Goal: Information Seeking & Learning: Check status

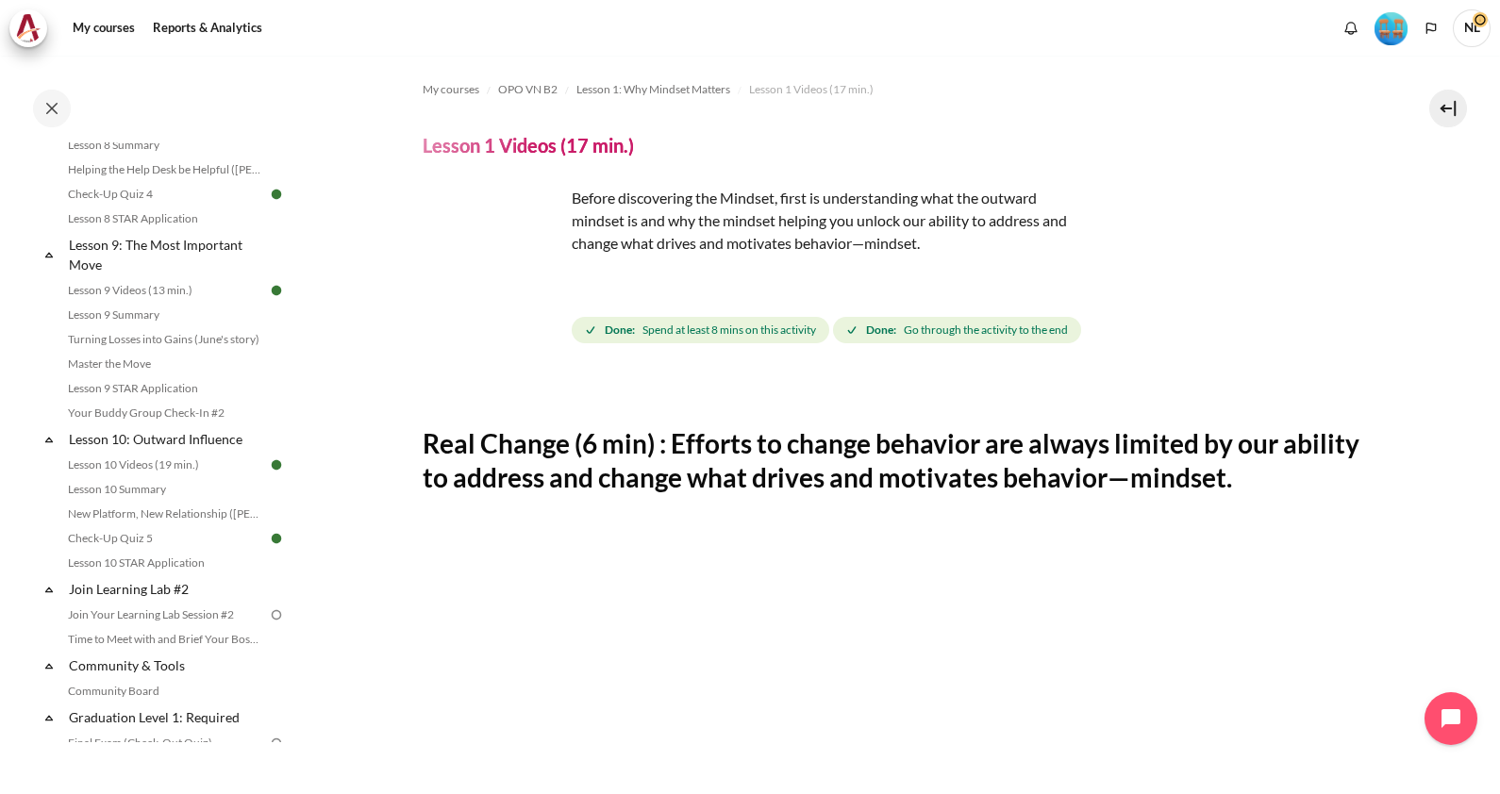
scroll to position [1505, 0]
click at [57, 104] on button at bounding box center [52, 109] width 38 height 38
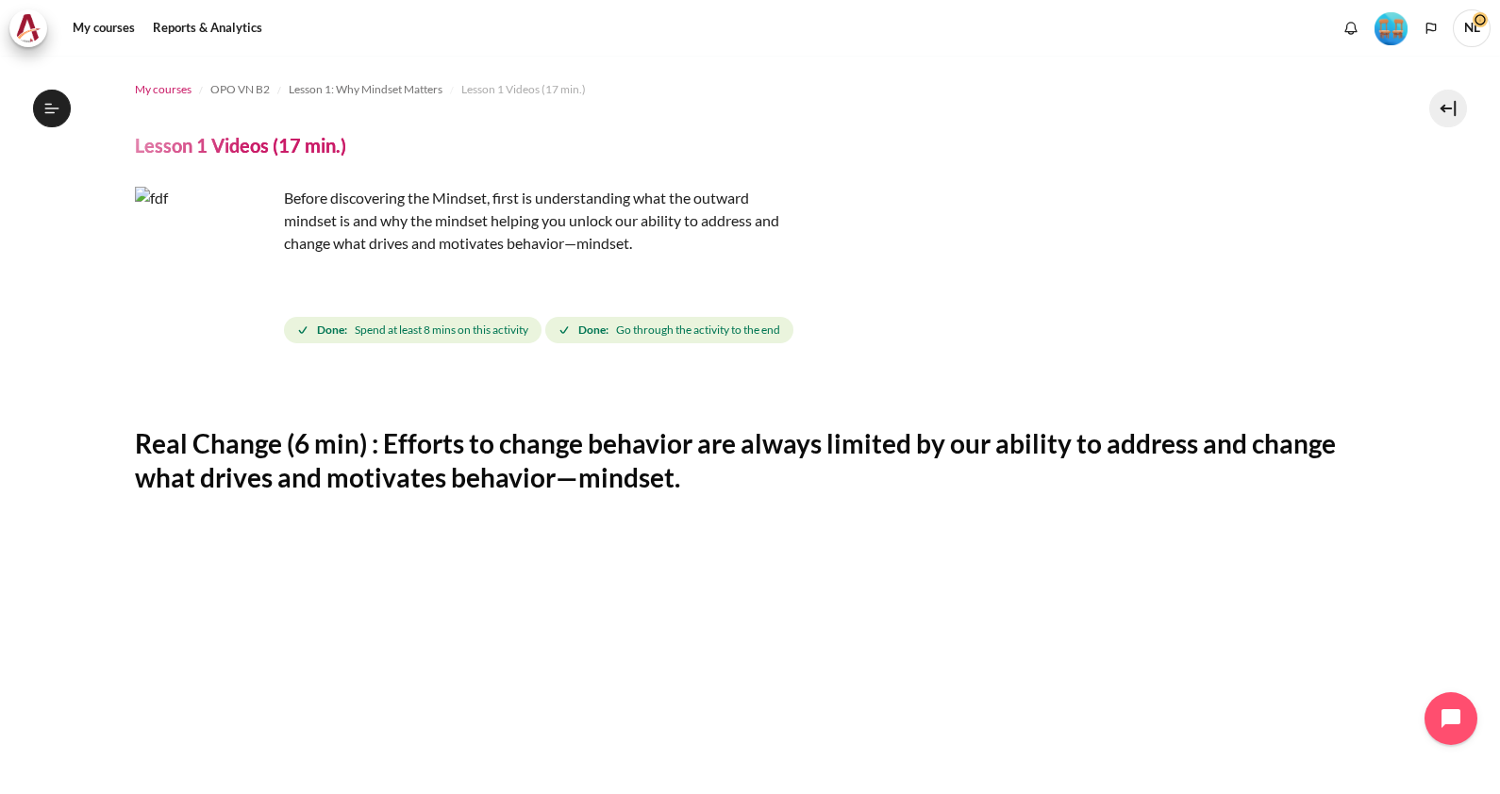
click at [168, 93] on span "My courses" at bounding box center [163, 89] width 57 height 17
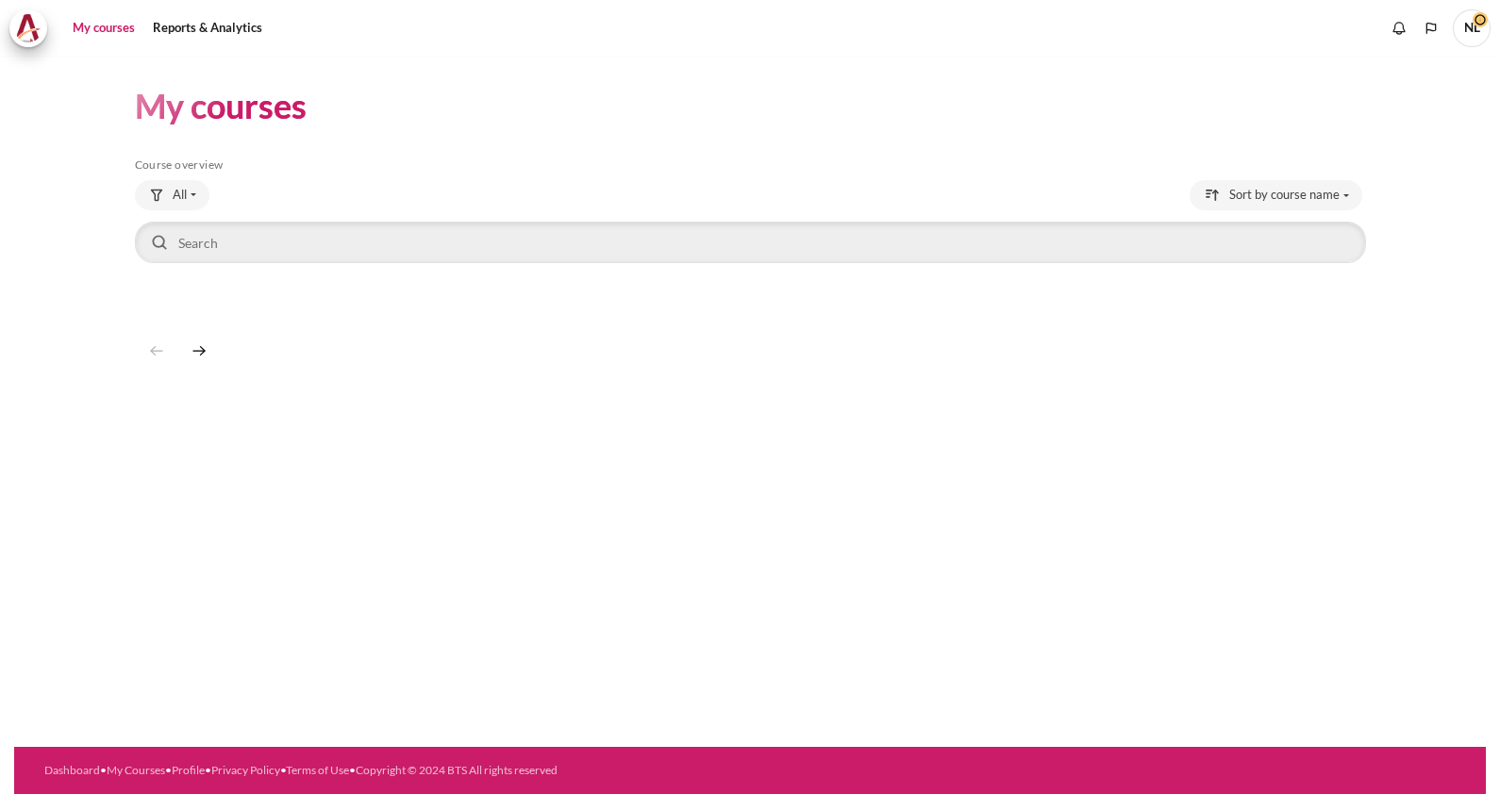
click at [1472, 26] on span "NL" at bounding box center [1472, 28] width 38 height 38
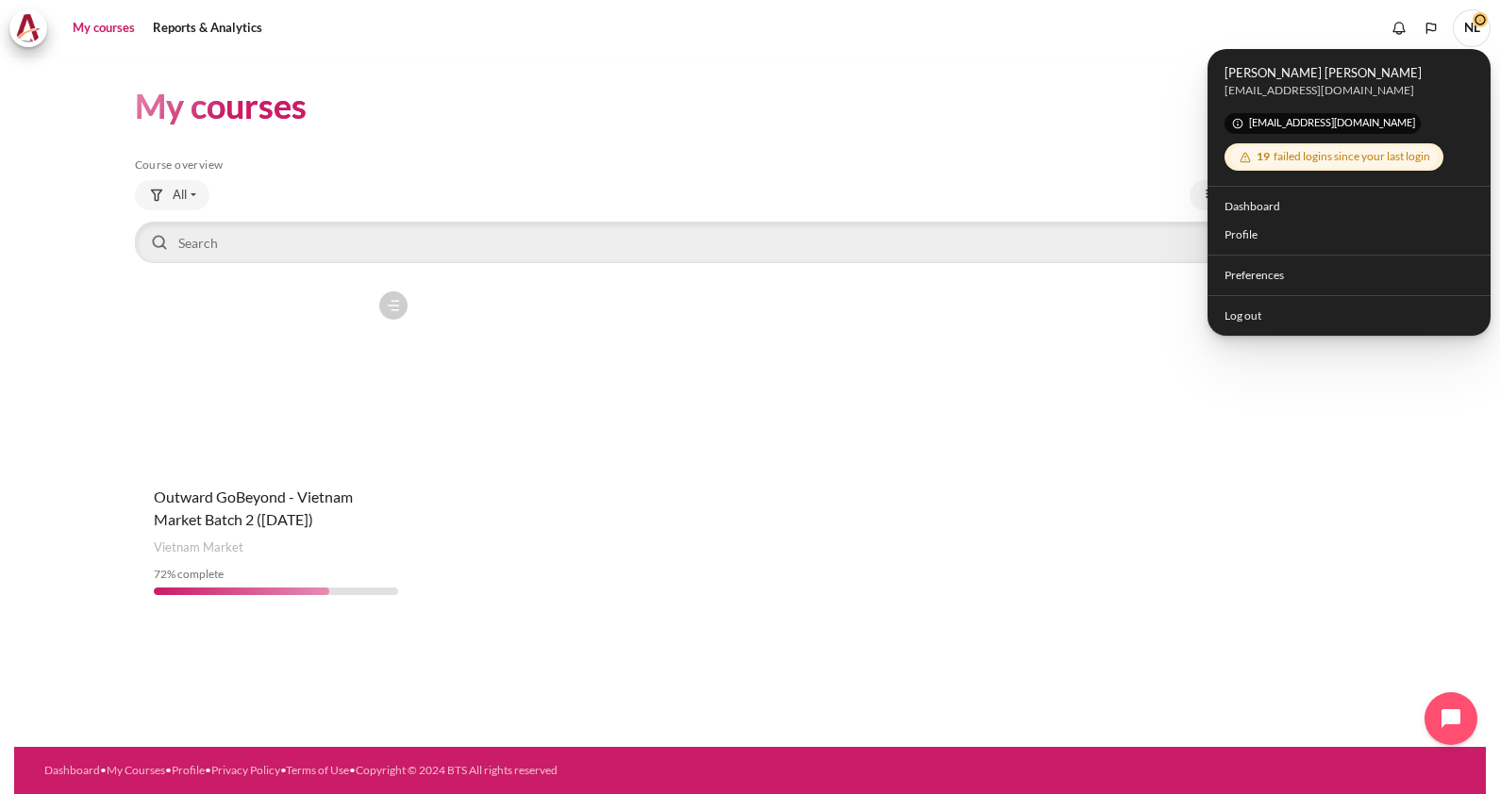
click at [256, 446] on figure "Content" at bounding box center [276, 376] width 282 height 189
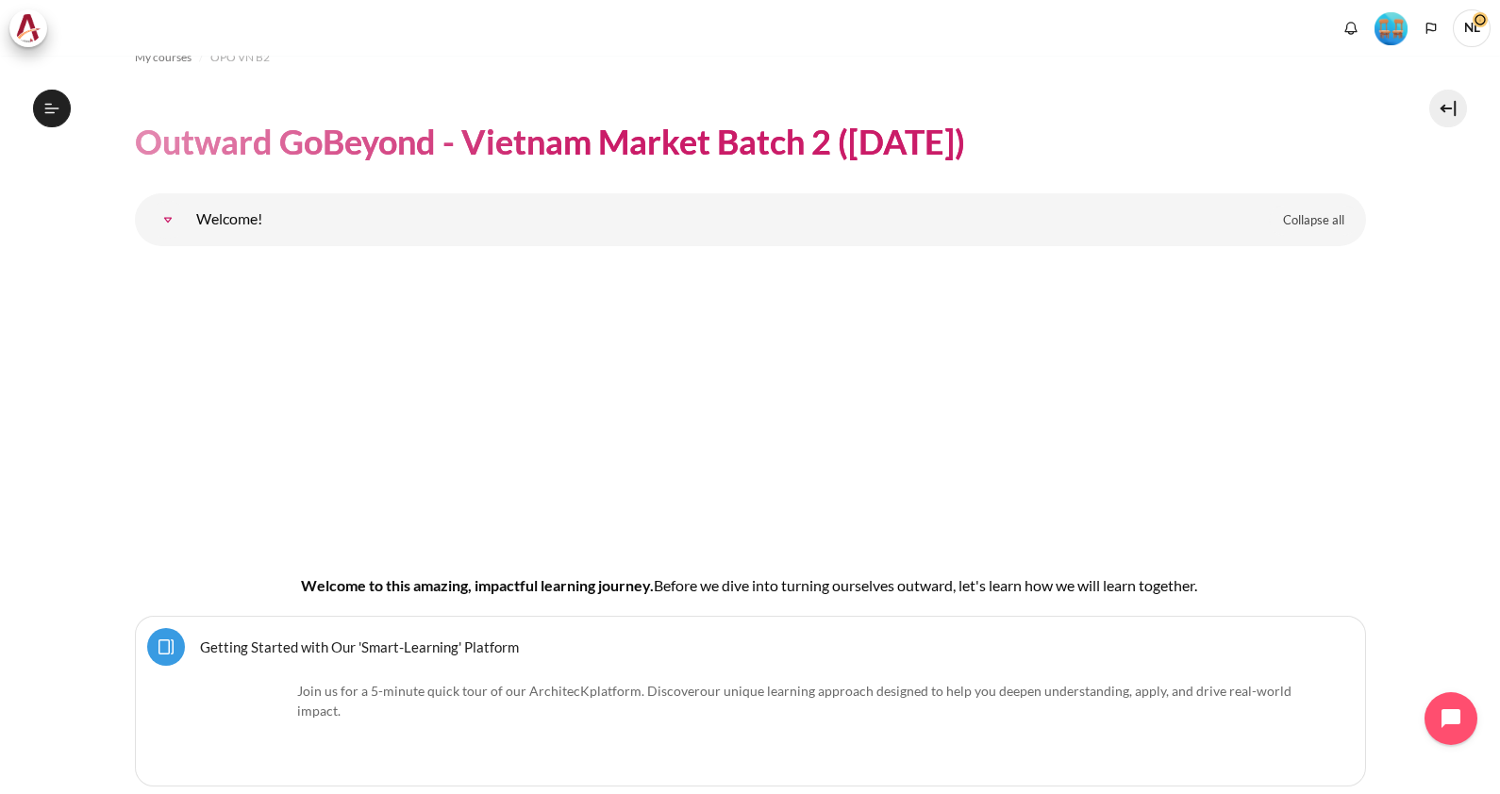
scroll to position [7, 0]
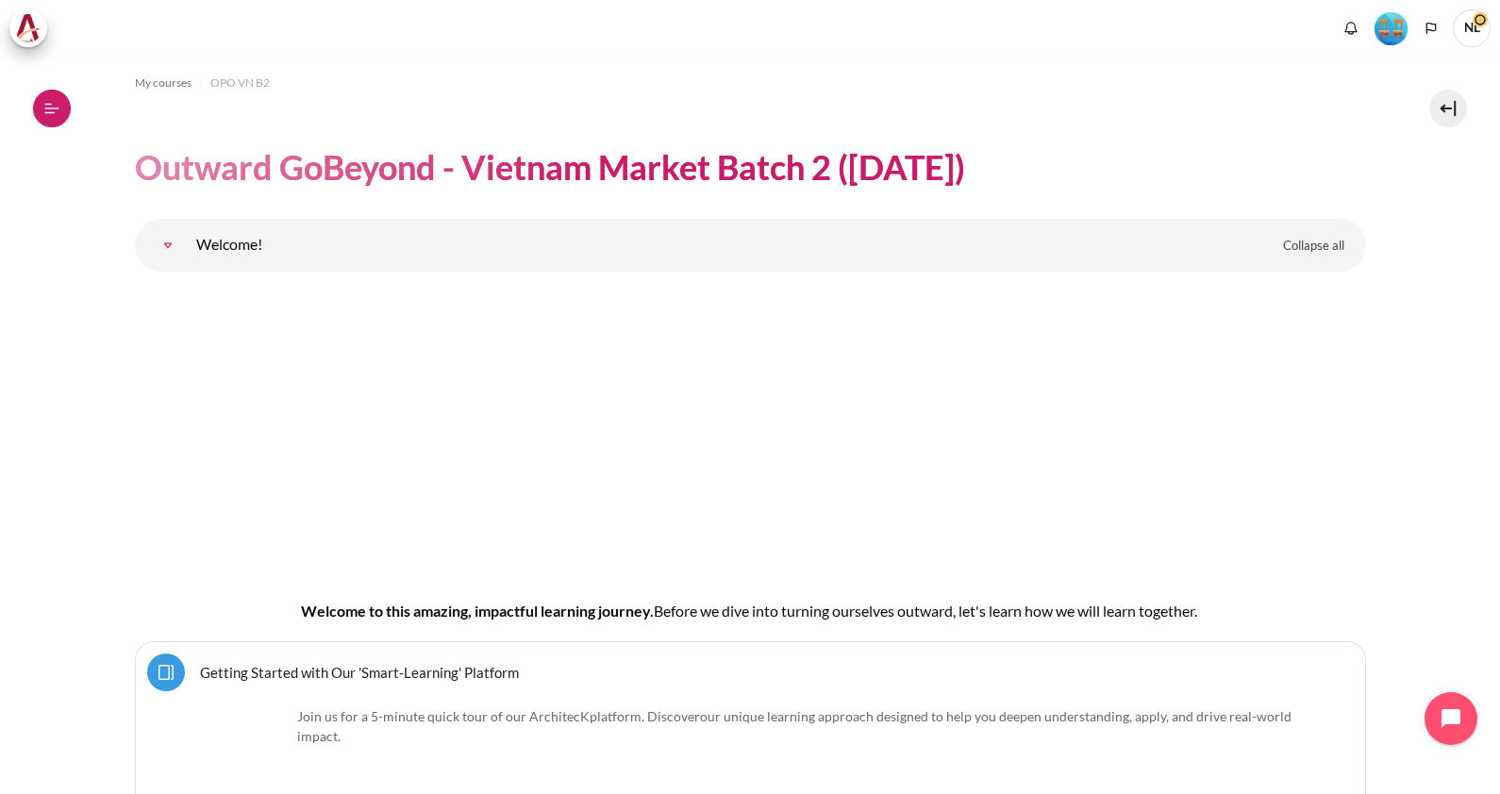
click at [51, 109] on icon at bounding box center [51, 108] width 17 height 17
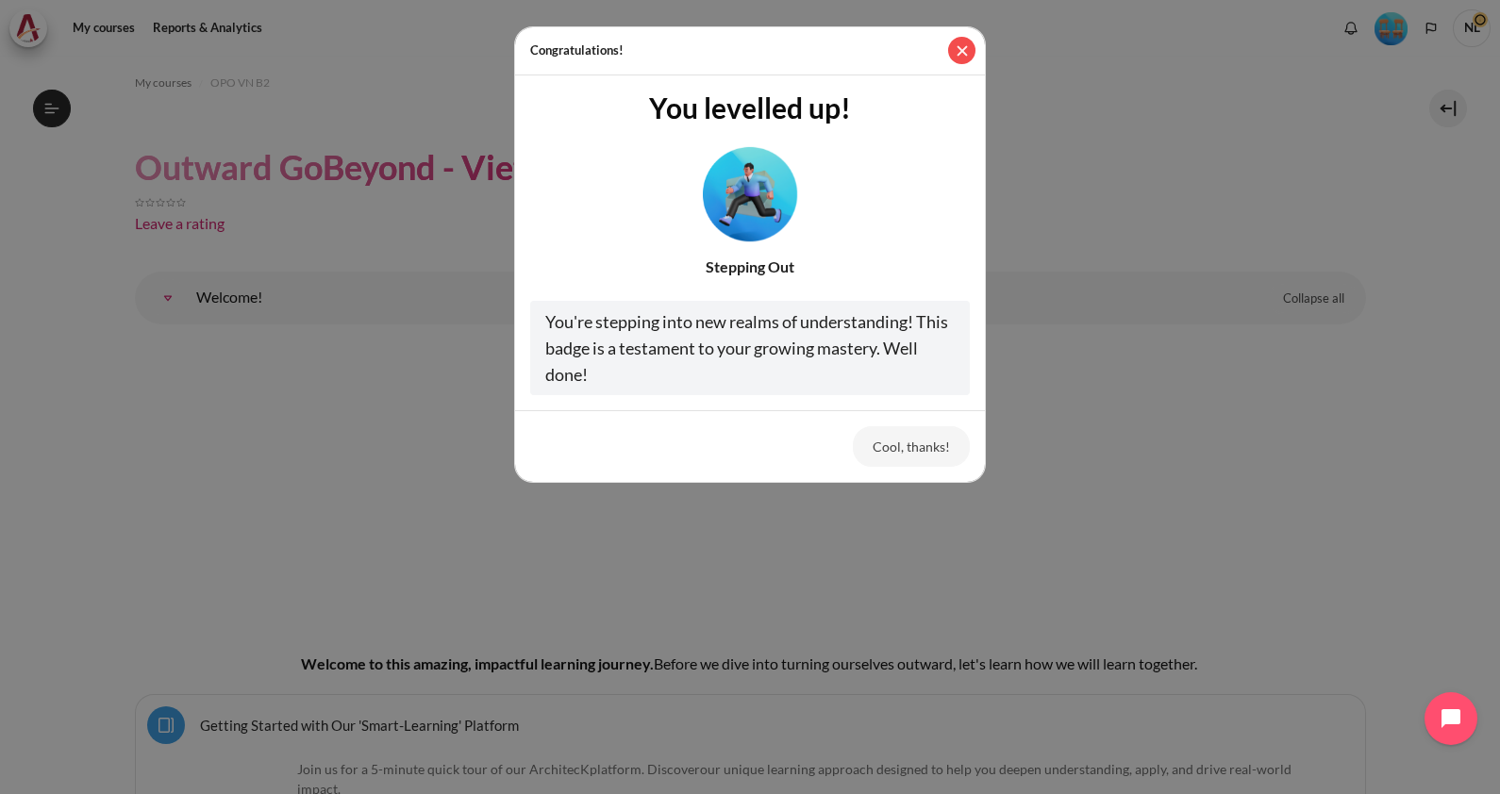
click at [954, 51] on button "Close" at bounding box center [961, 50] width 27 height 27
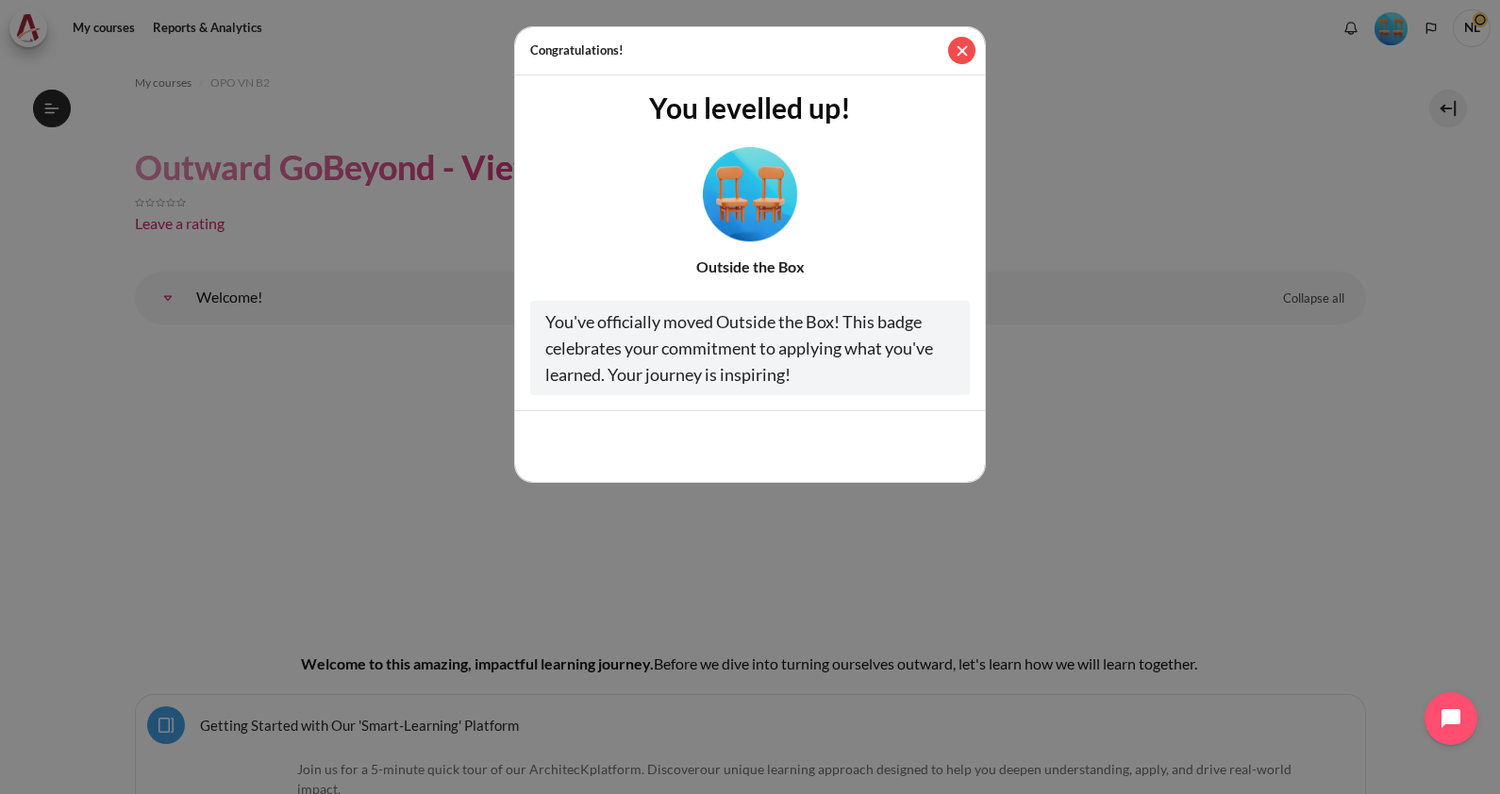
click at [955, 49] on button "Close" at bounding box center [961, 50] width 27 height 27
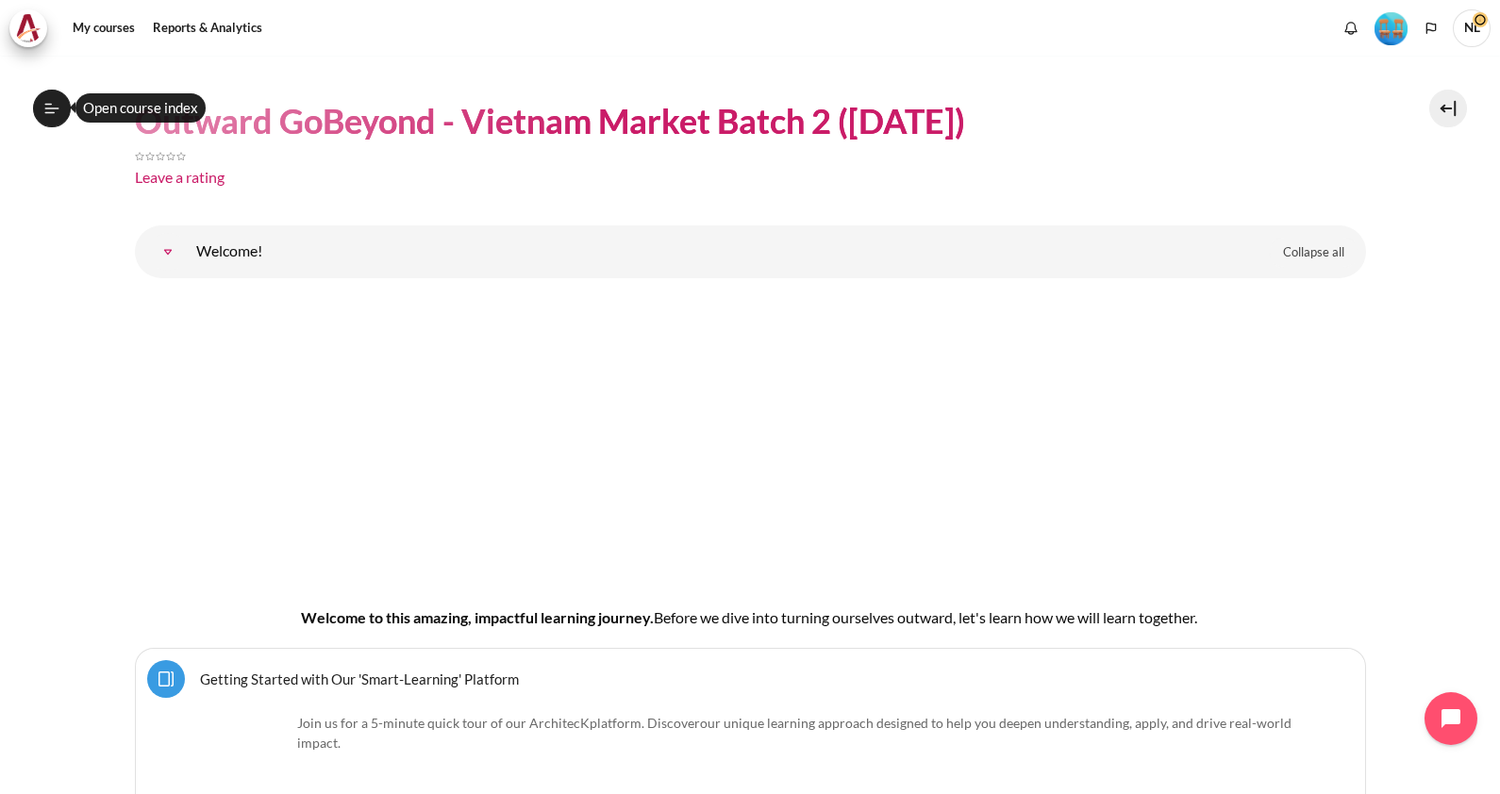
scroll to position [0, 0]
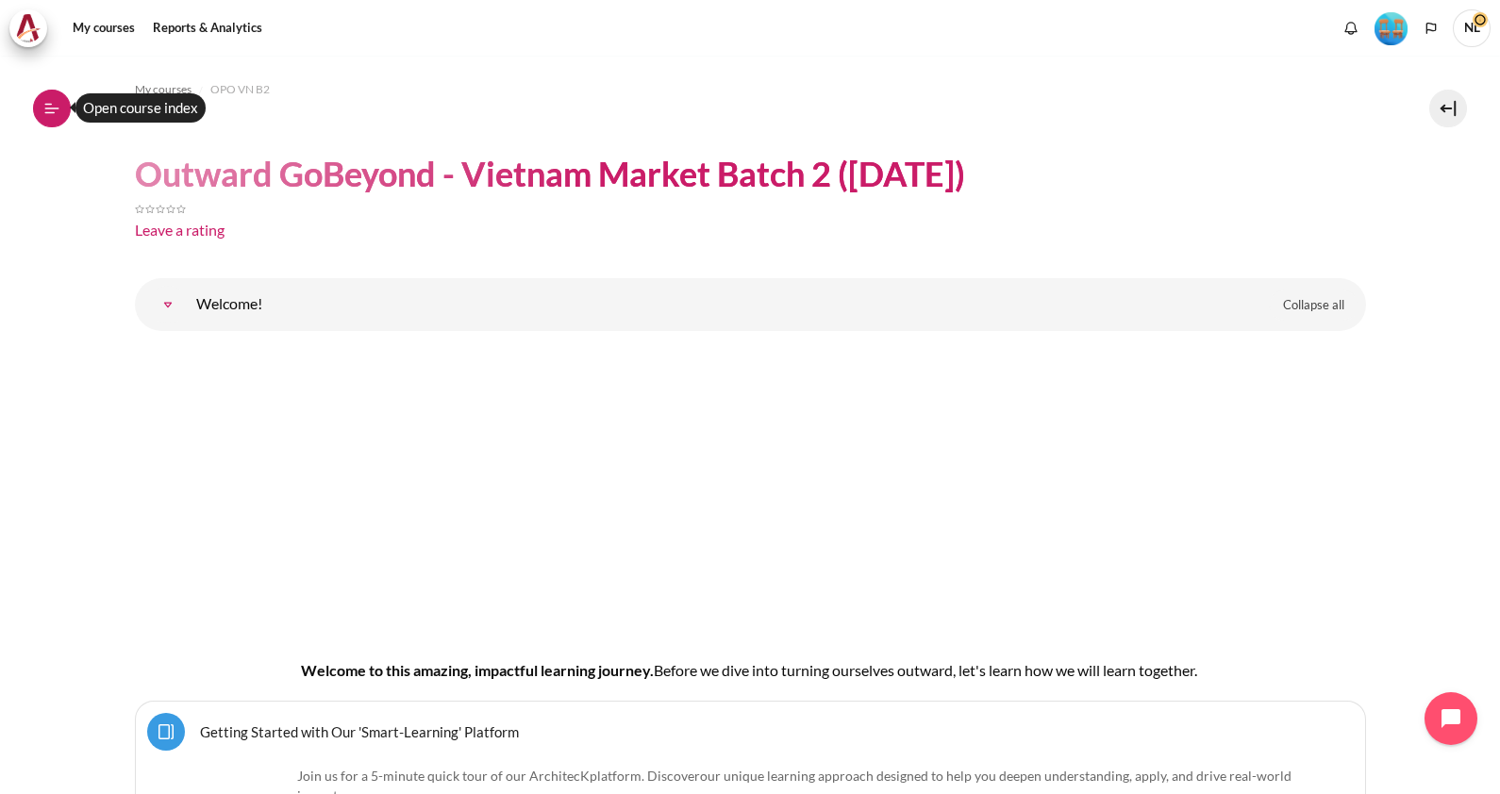
click at [47, 100] on icon at bounding box center [51, 108] width 17 height 17
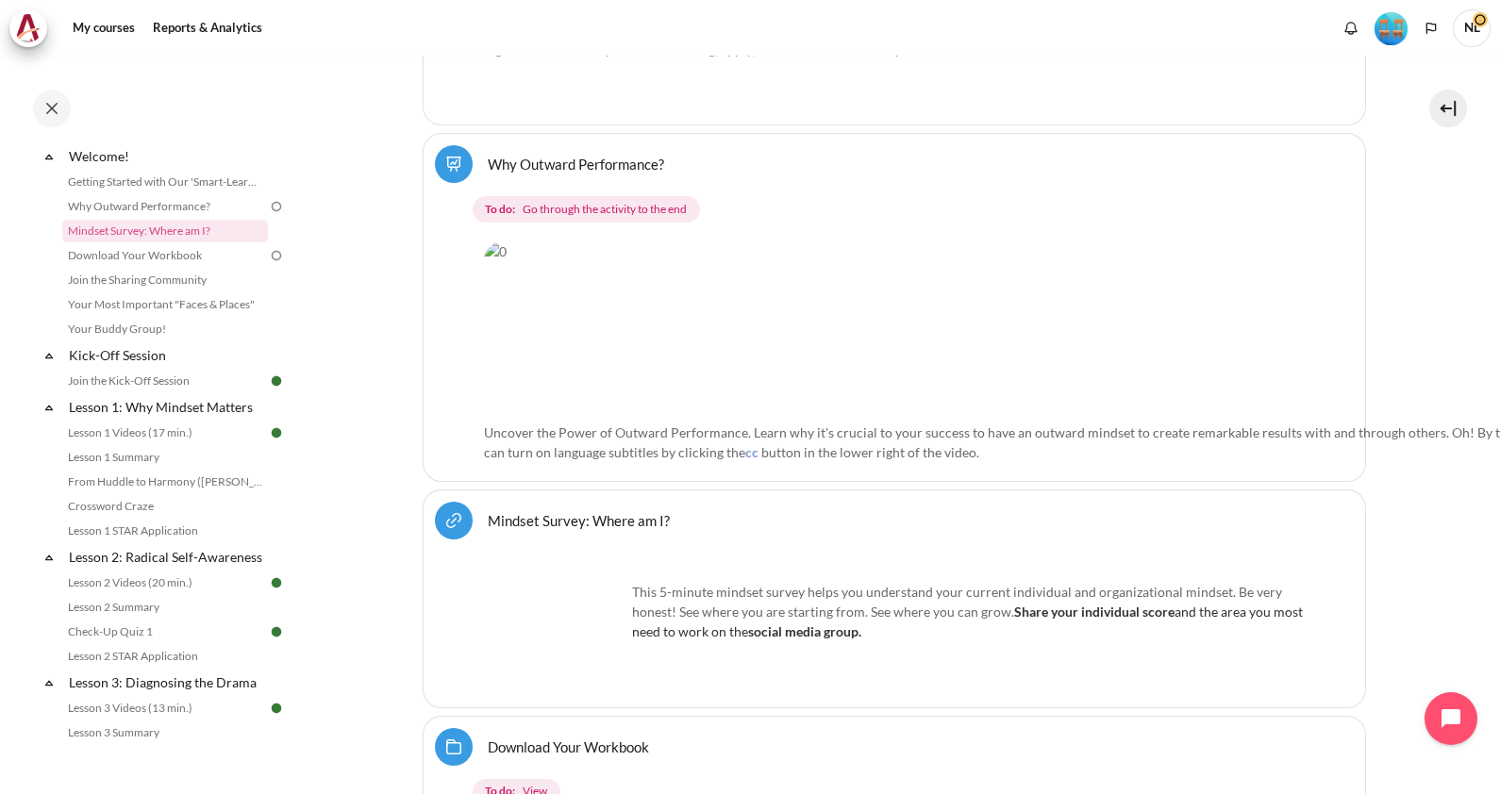
scroll to position [825, 0]
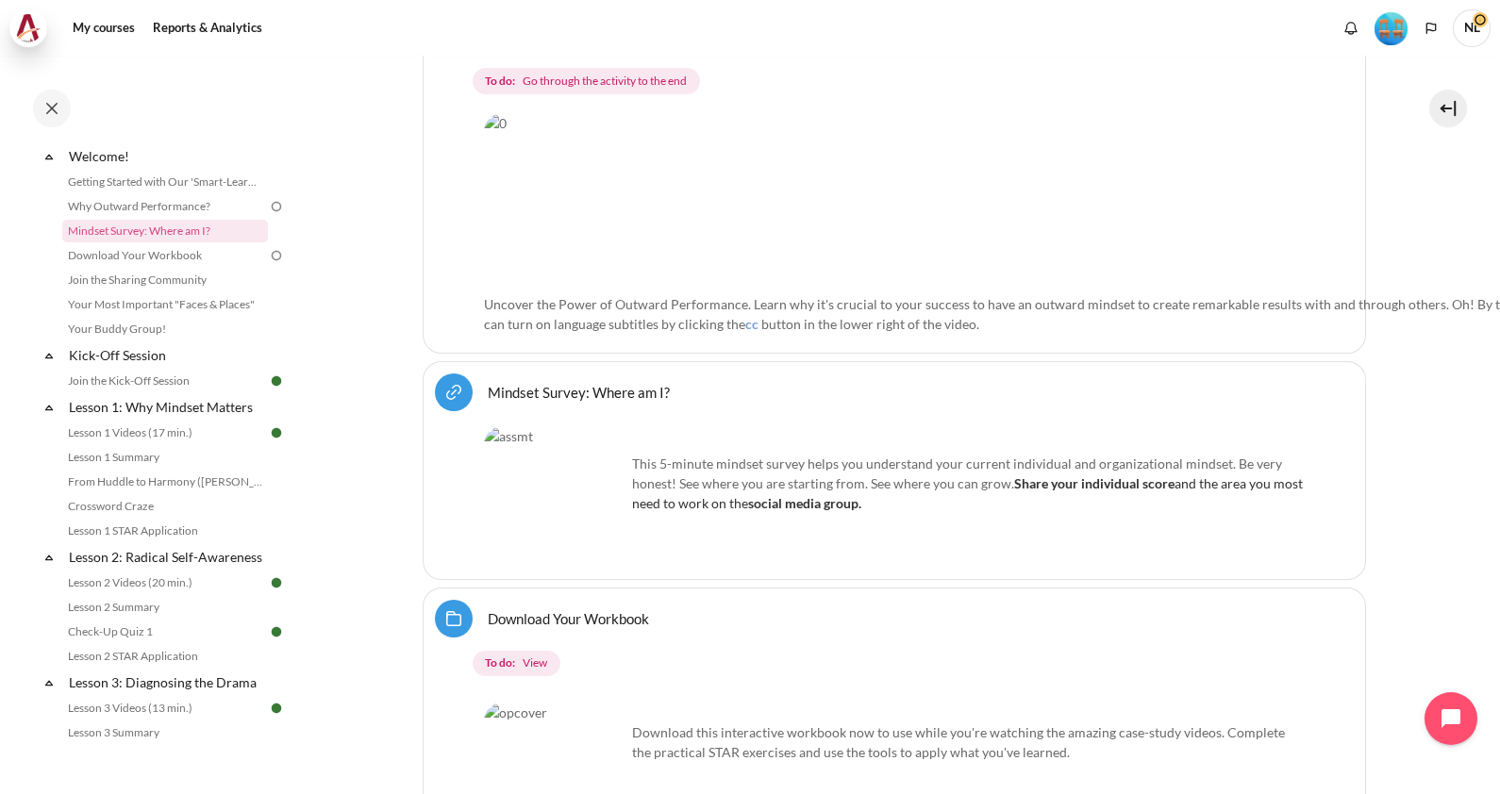
click at [33, 32] on img at bounding box center [28, 28] width 26 height 28
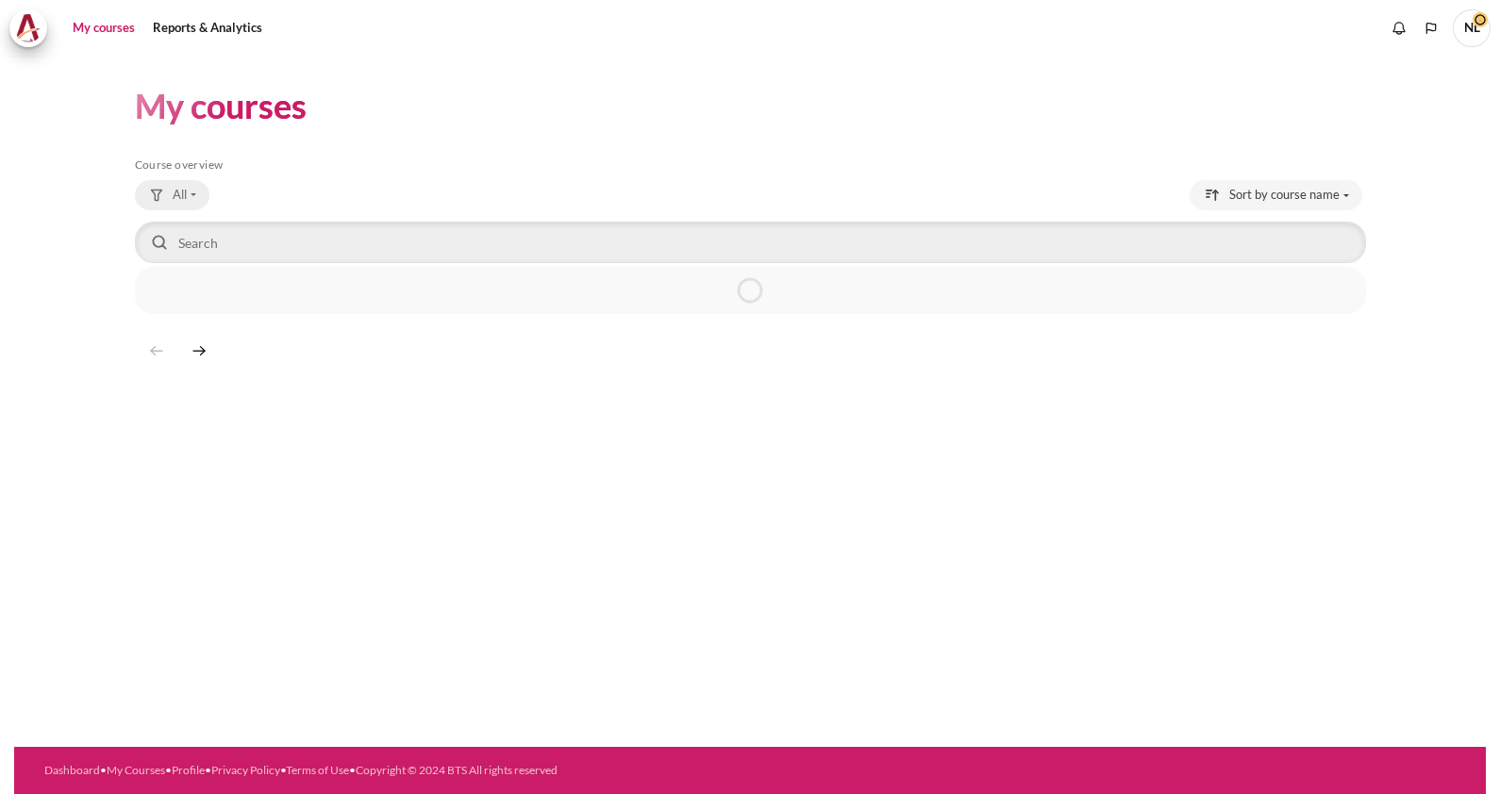
click at [202, 195] on button "All" at bounding box center [172, 195] width 75 height 30
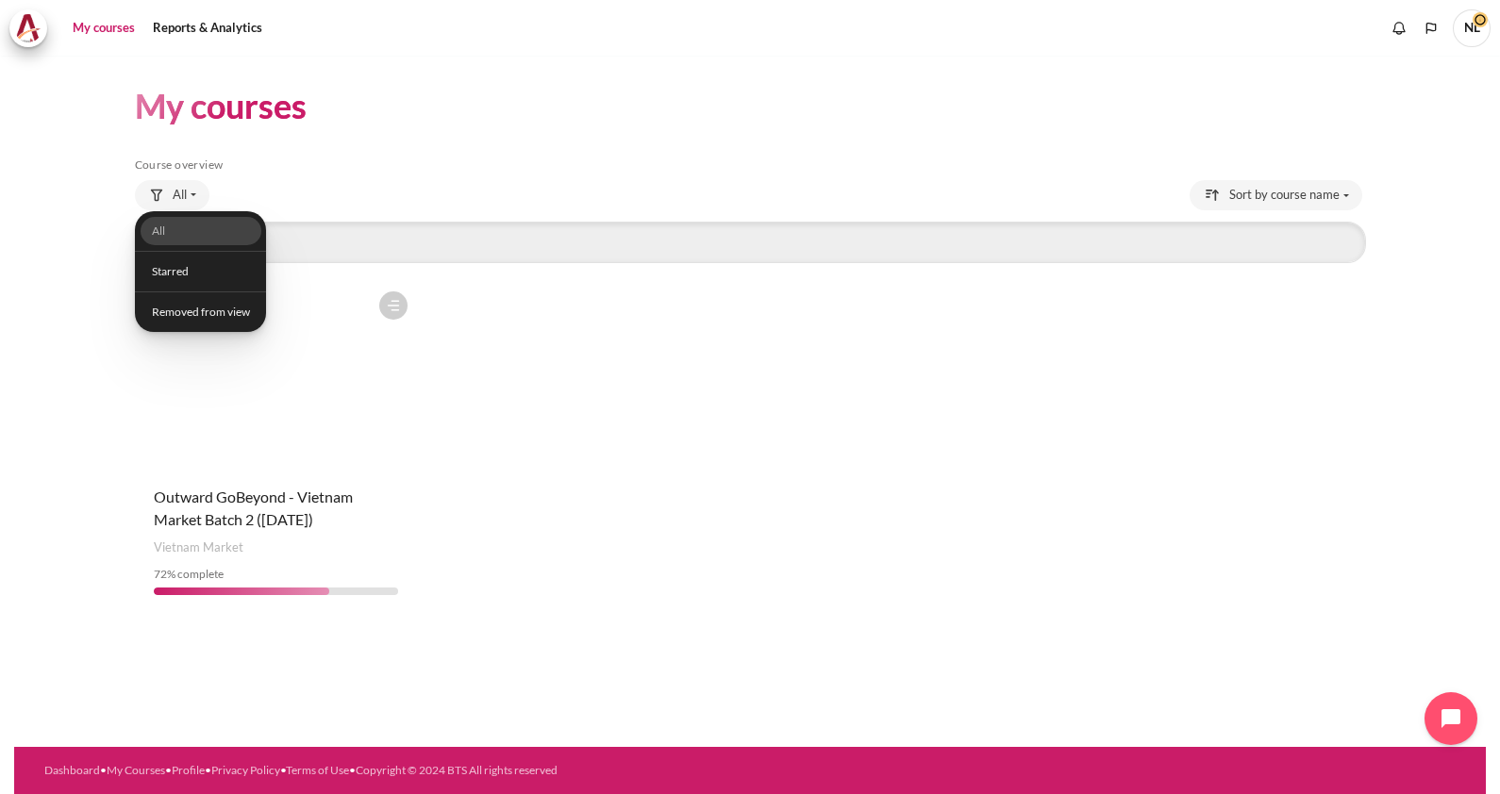
click at [355, 443] on figure "Content" at bounding box center [276, 376] width 282 height 189
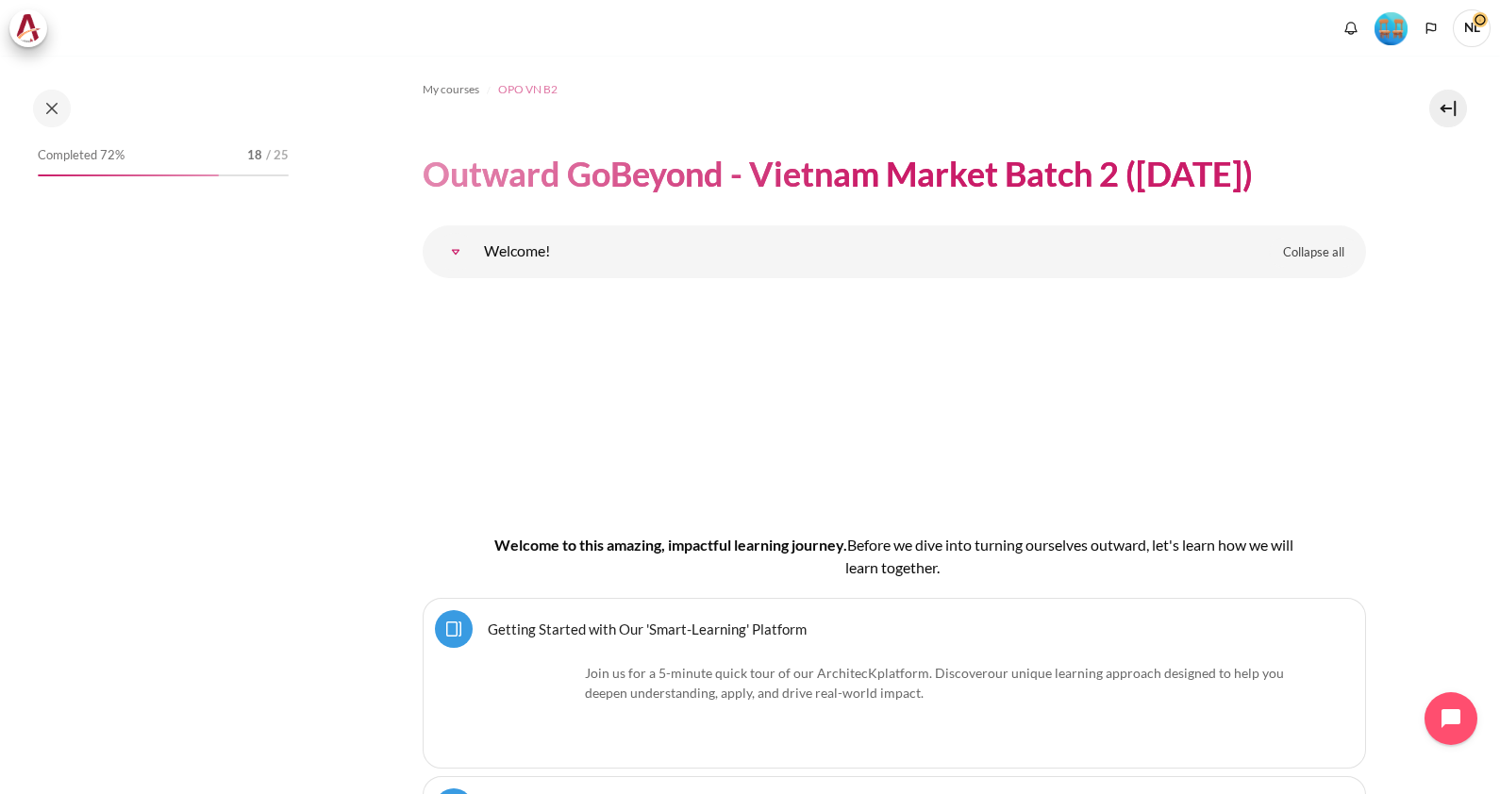
click at [526, 89] on span "OPO VN B2" at bounding box center [527, 89] width 59 height 17
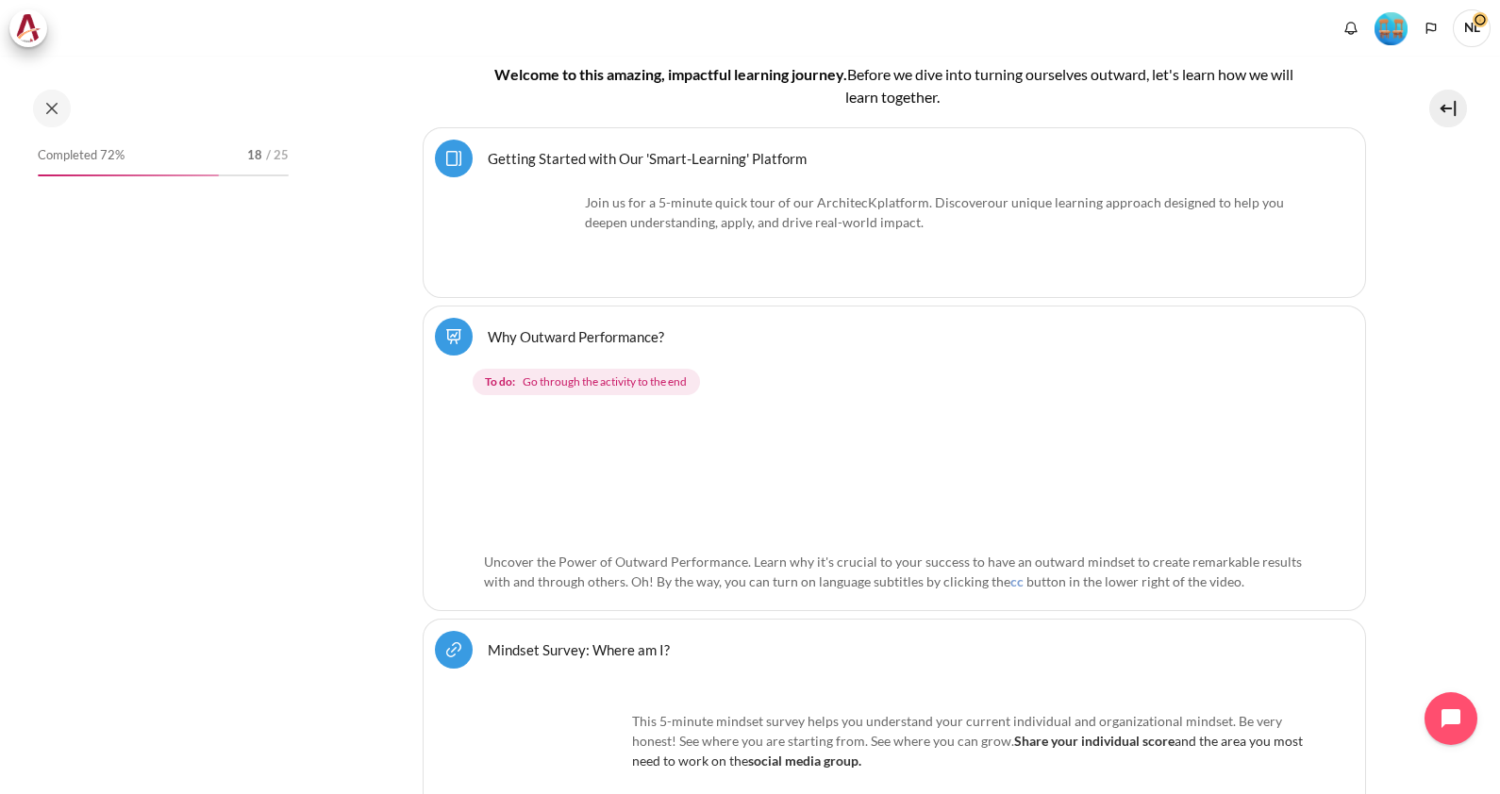
scroll to position [825, 0]
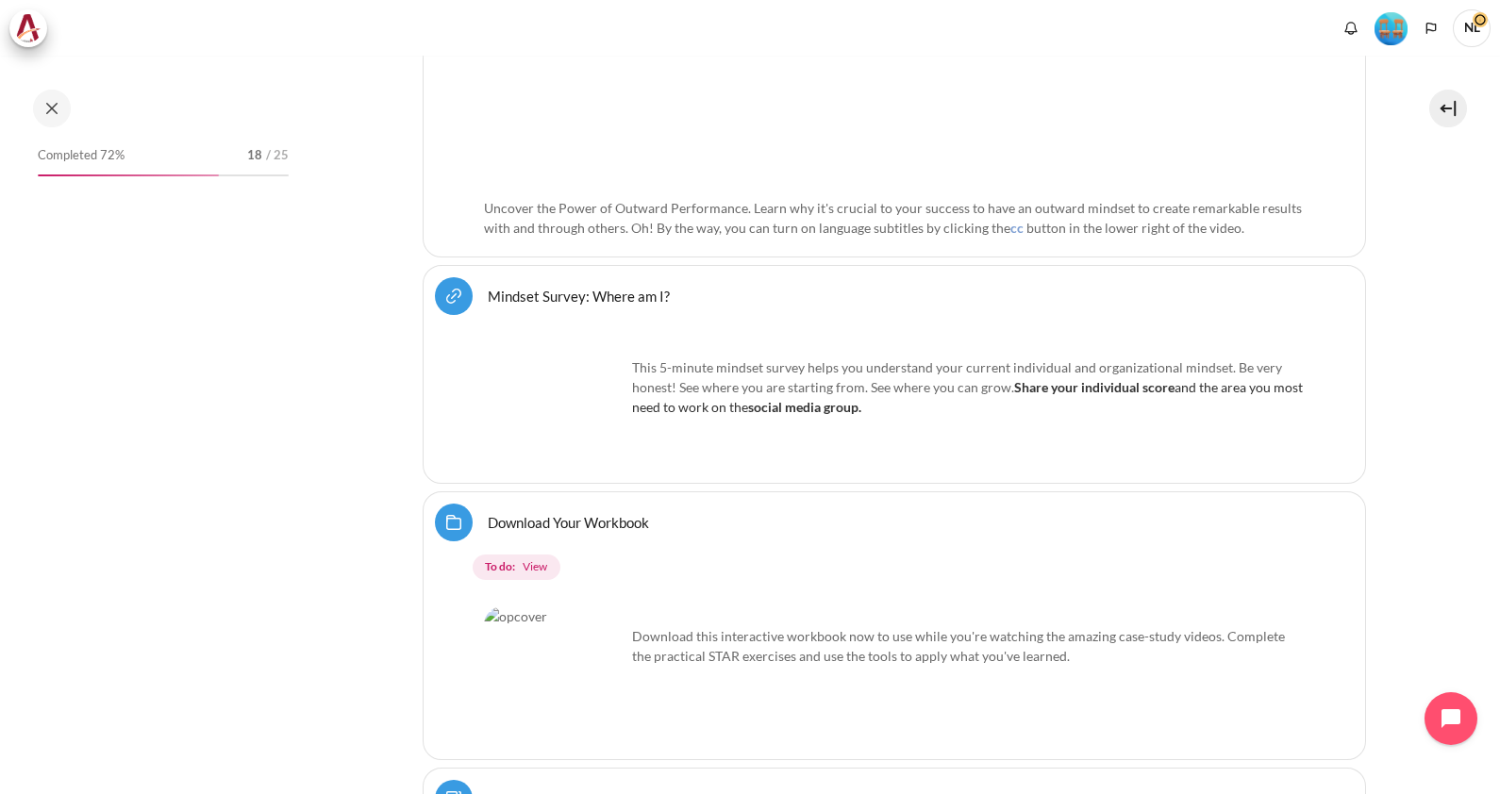
click at [1397, 31] on img "Level #4" at bounding box center [1391, 28] width 33 height 33
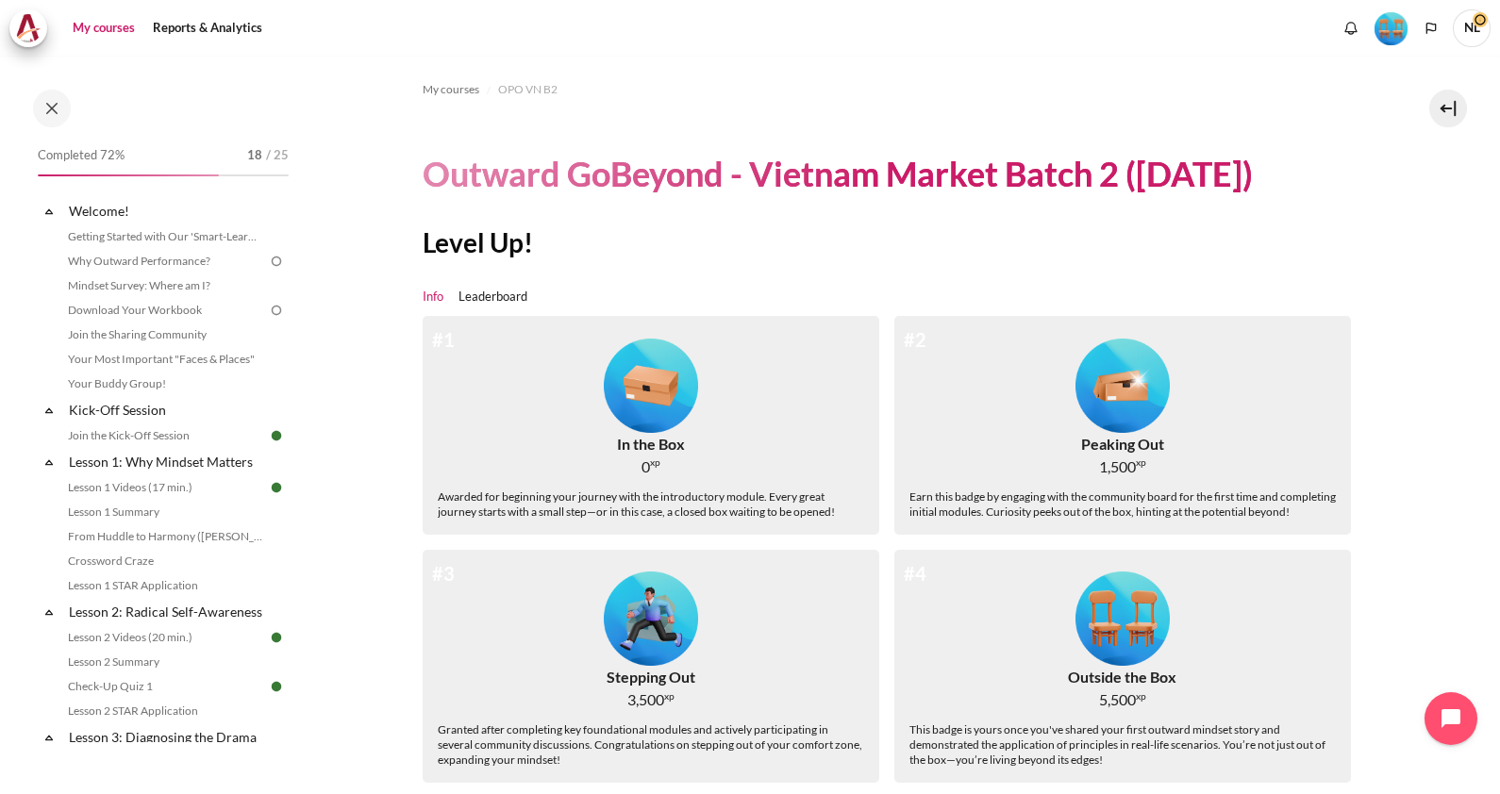
click at [118, 33] on link "My courses" at bounding box center [103, 28] width 75 height 38
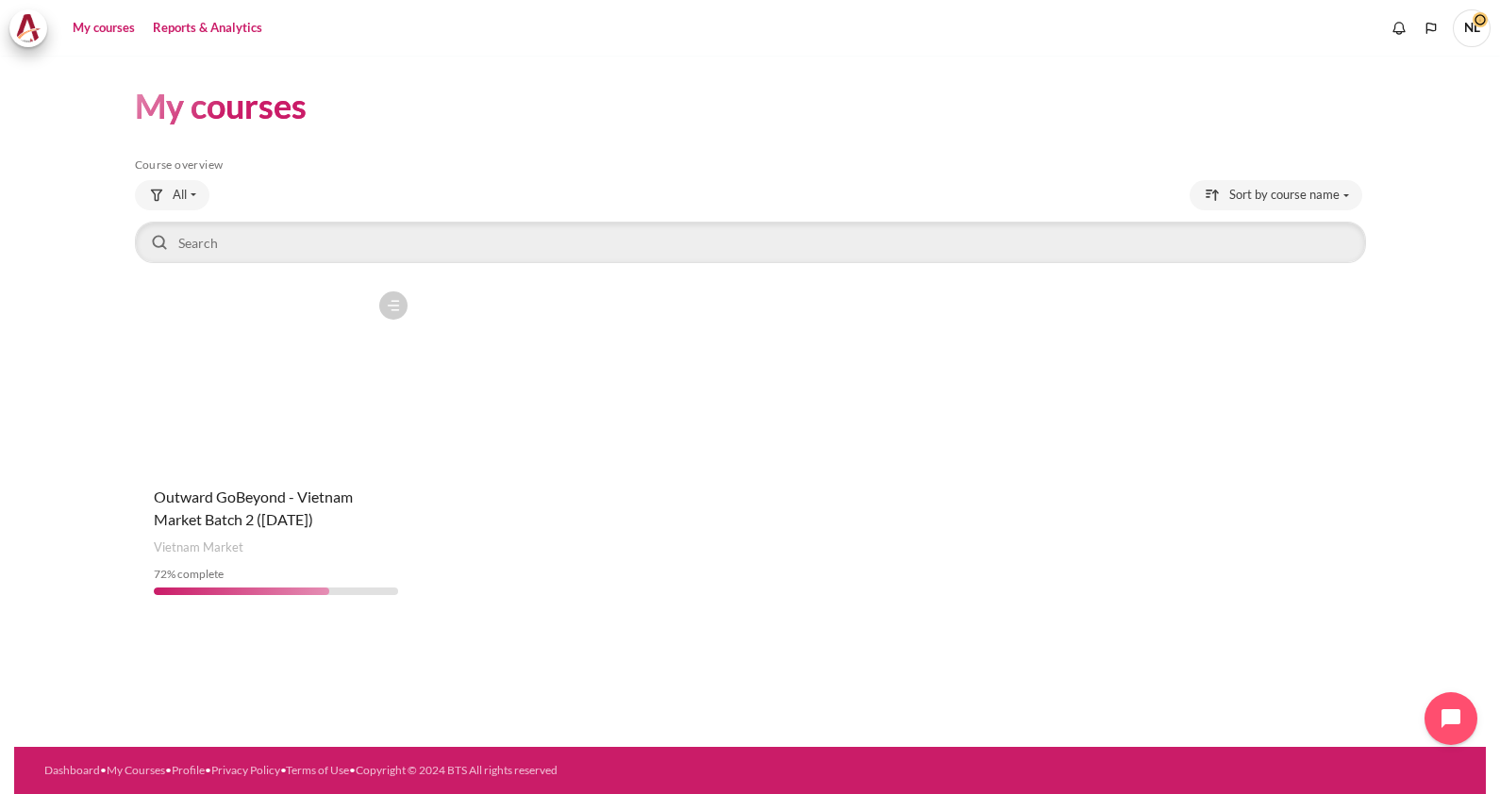
click at [193, 26] on link "Reports & Analytics" at bounding box center [207, 28] width 123 height 38
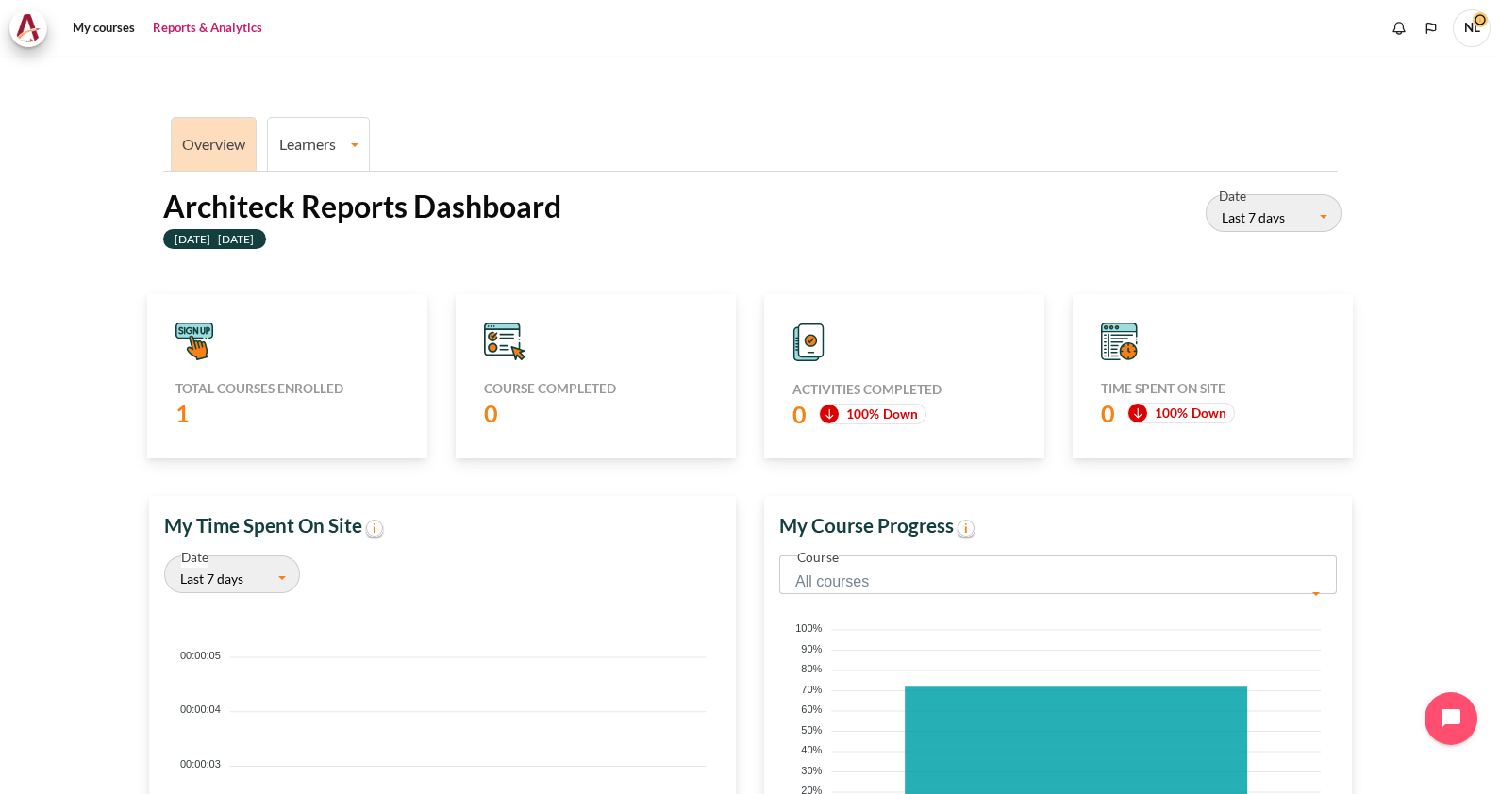
scroll to position [235, 0]
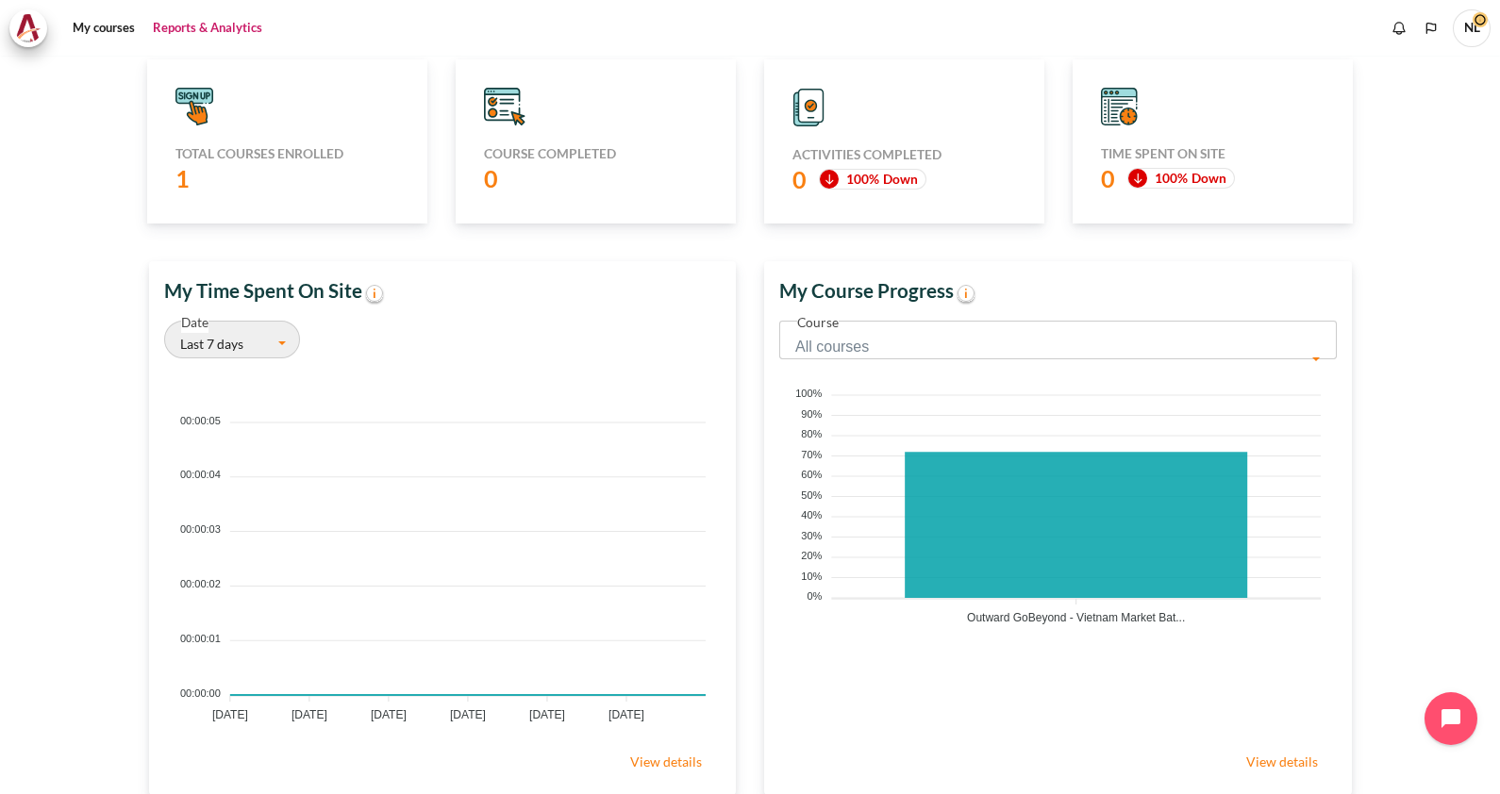
click at [279, 344] on button "Last 7 days" at bounding box center [232, 340] width 136 height 38
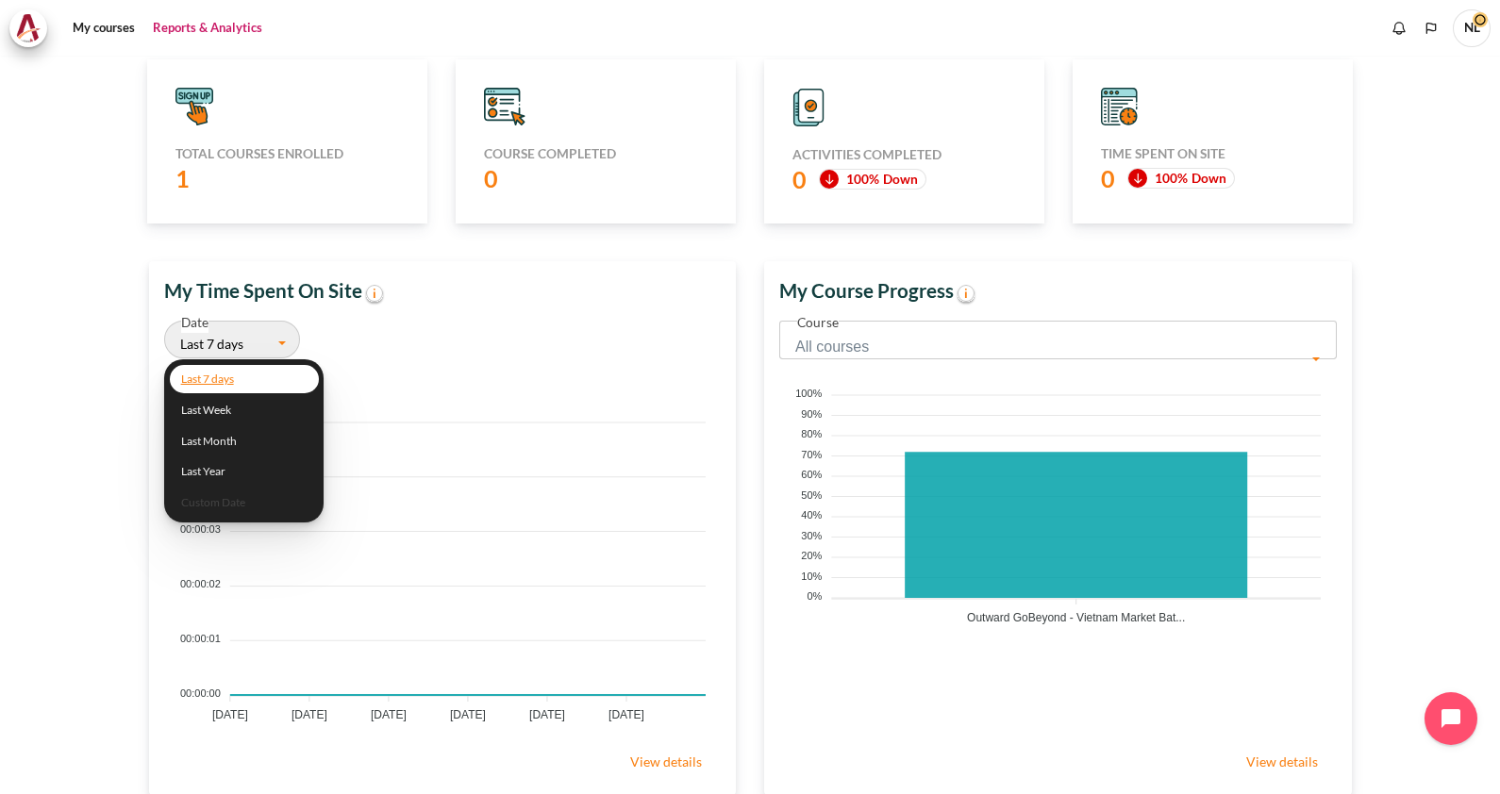
click at [488, 292] on div "My Time Spent On Site" at bounding box center [443, 290] width 588 height 59
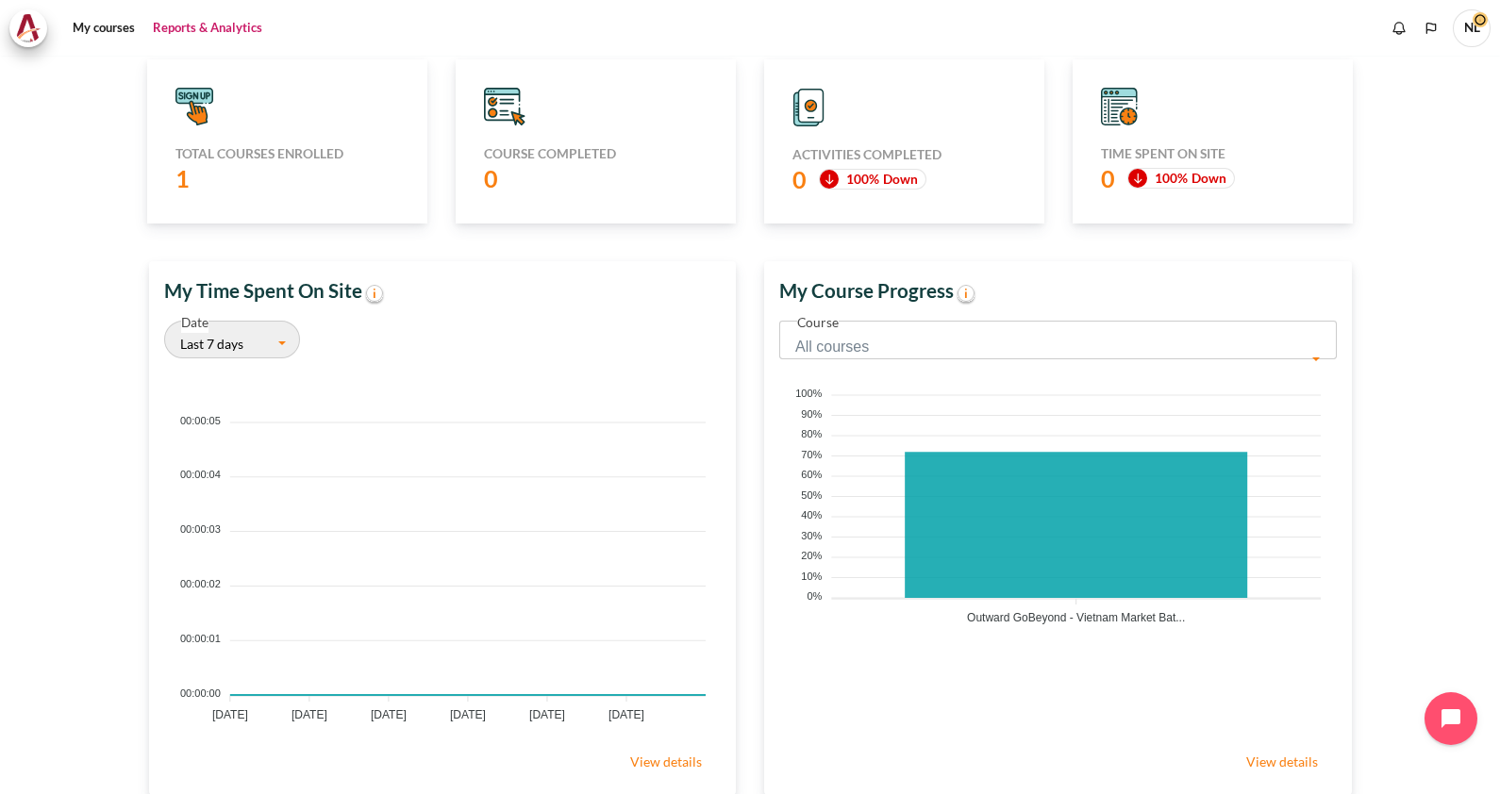
scroll to position [0, 0]
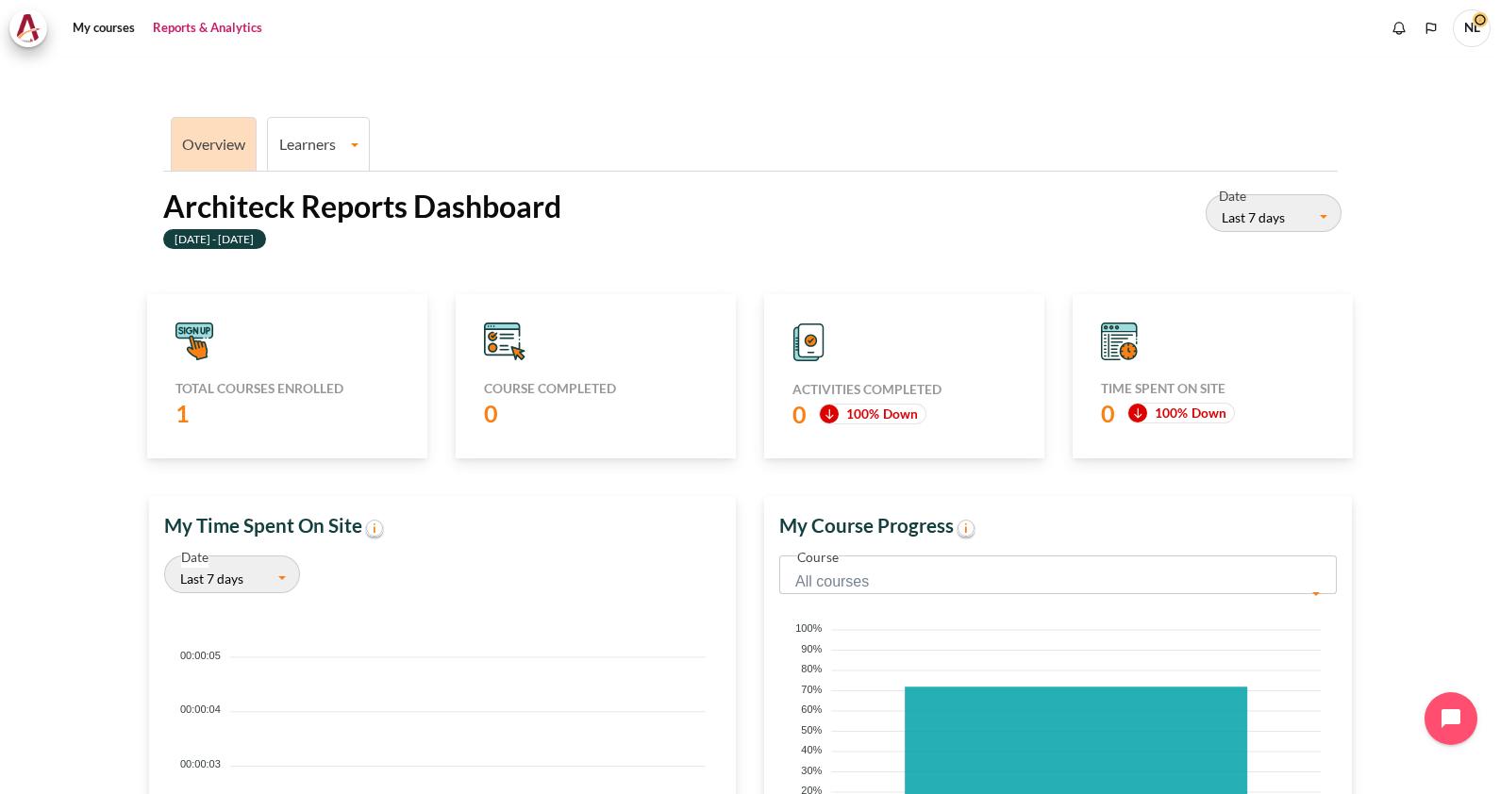
click at [805, 342] on icon "Content" at bounding box center [811, 341] width 12 height 12
click at [311, 154] on li "Learners Learner Course Progress" at bounding box center [318, 144] width 103 height 54
click at [332, 137] on link "Learners" at bounding box center [318, 144] width 101 height 18
click at [316, 192] on link "Learner Course Progress" at bounding box center [319, 209] width 91 height 63
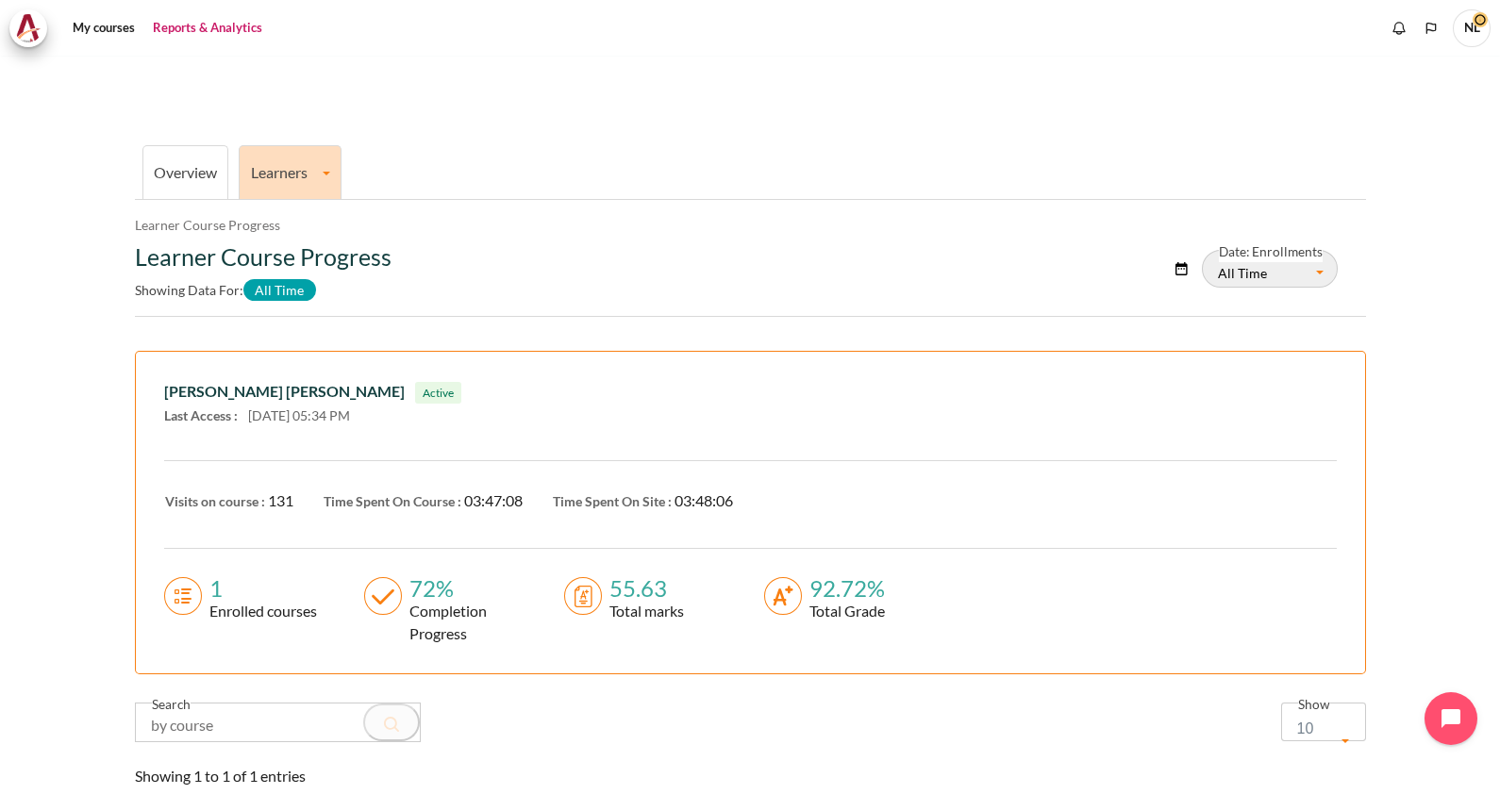
click at [177, 174] on link "Overview" at bounding box center [185, 172] width 63 height 18
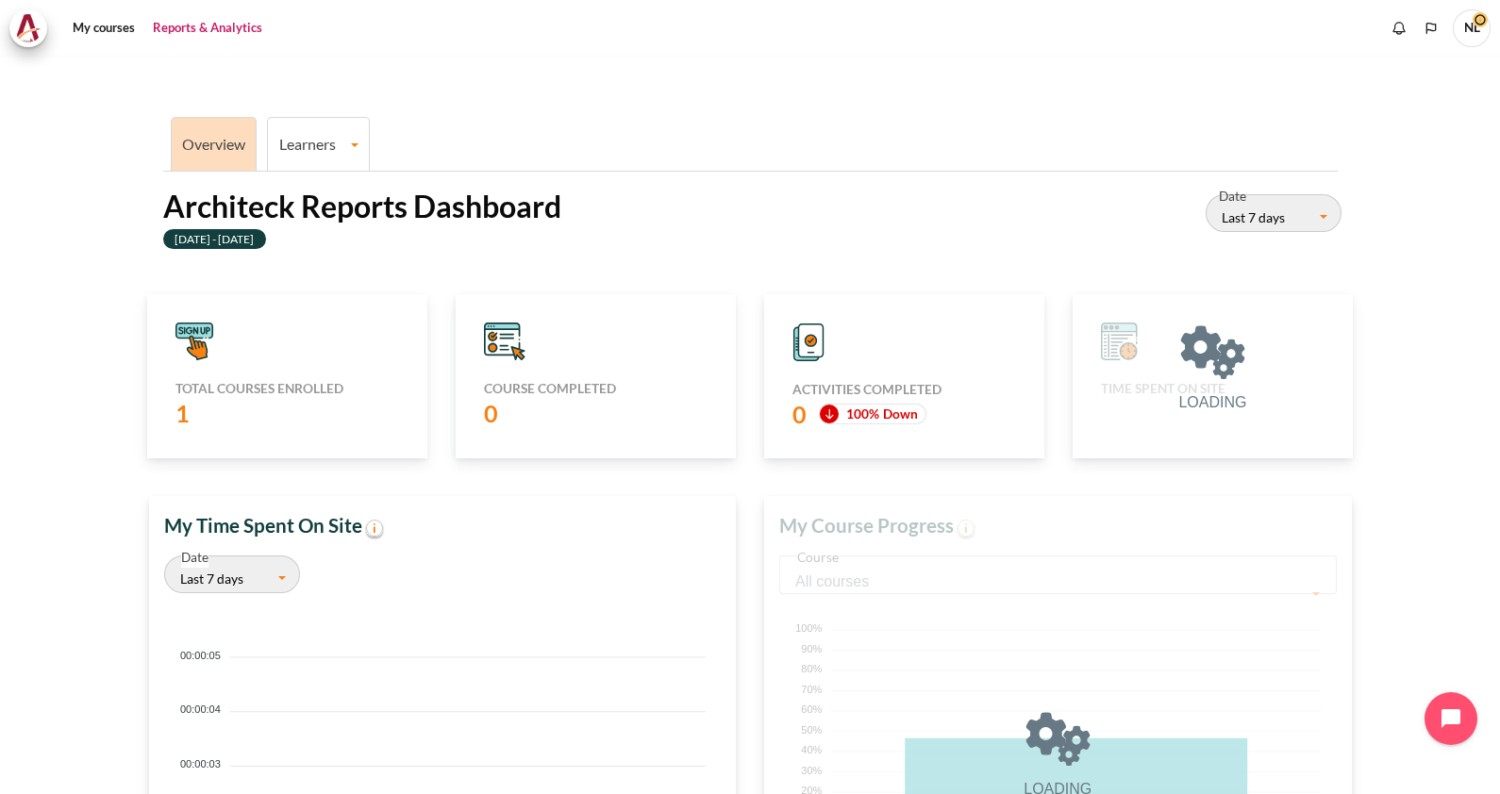
scroll to position [372, 562]
